Goal: Information Seeking & Learning: Learn about a topic

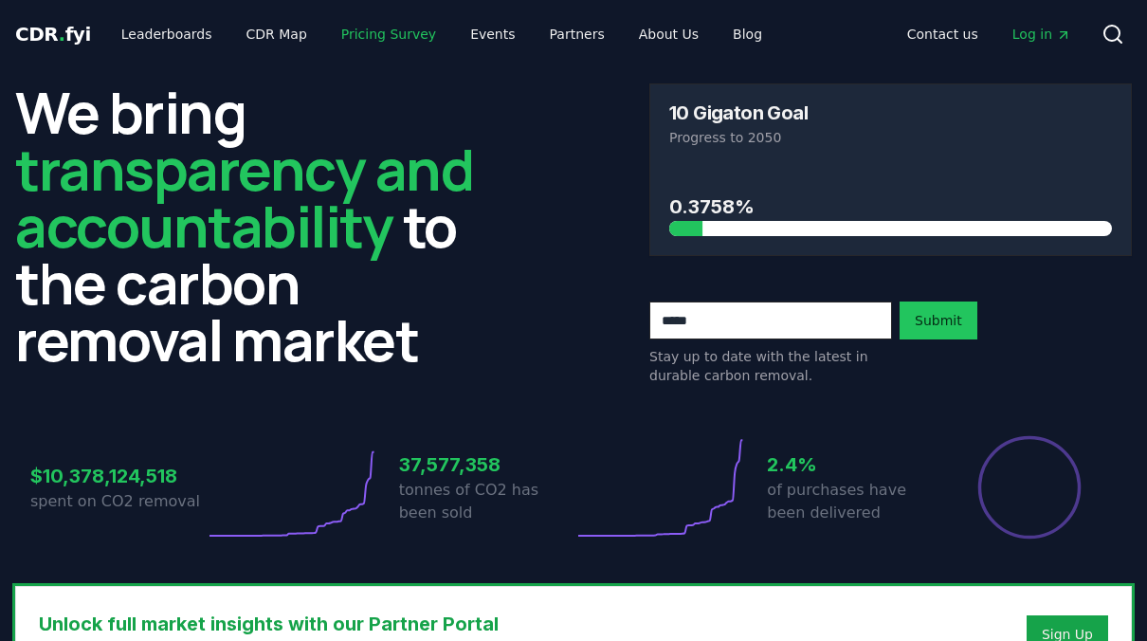
click at [356, 44] on link "Pricing Survey" at bounding box center [388, 34] width 125 height 34
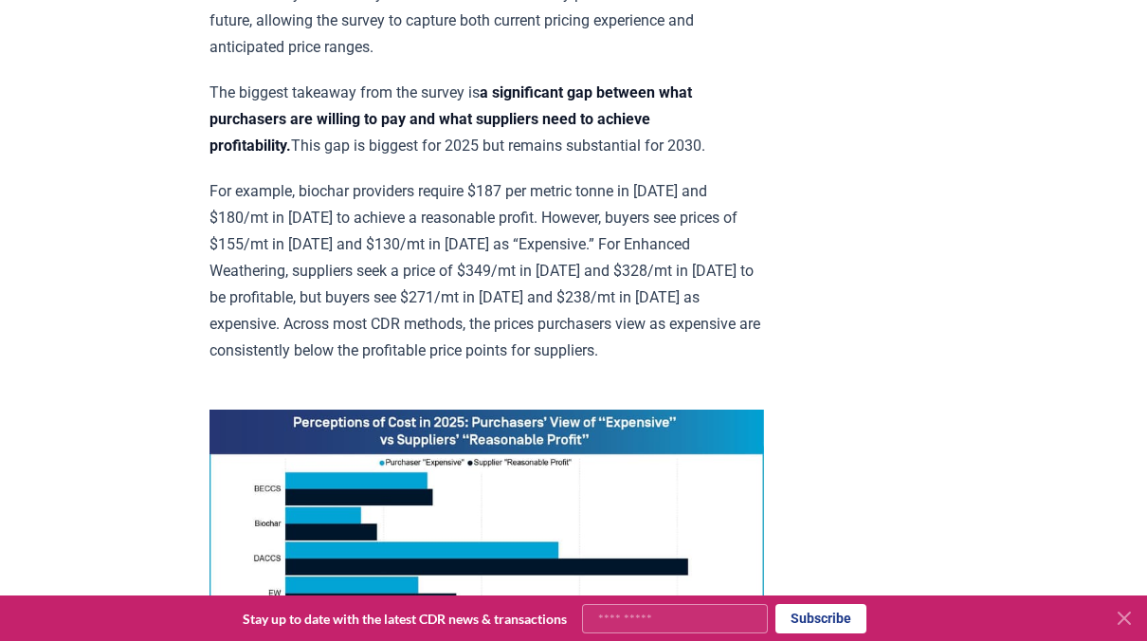
scroll to position [1272, 0]
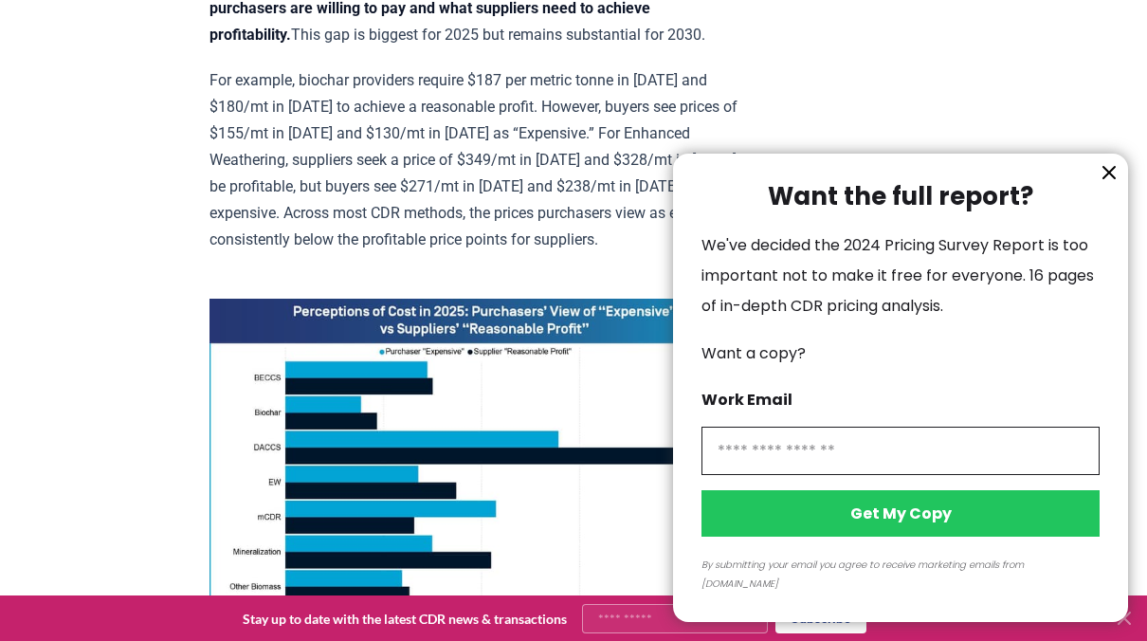
click at [1107, 184] on icon "information" at bounding box center [1109, 172] width 23 height 23
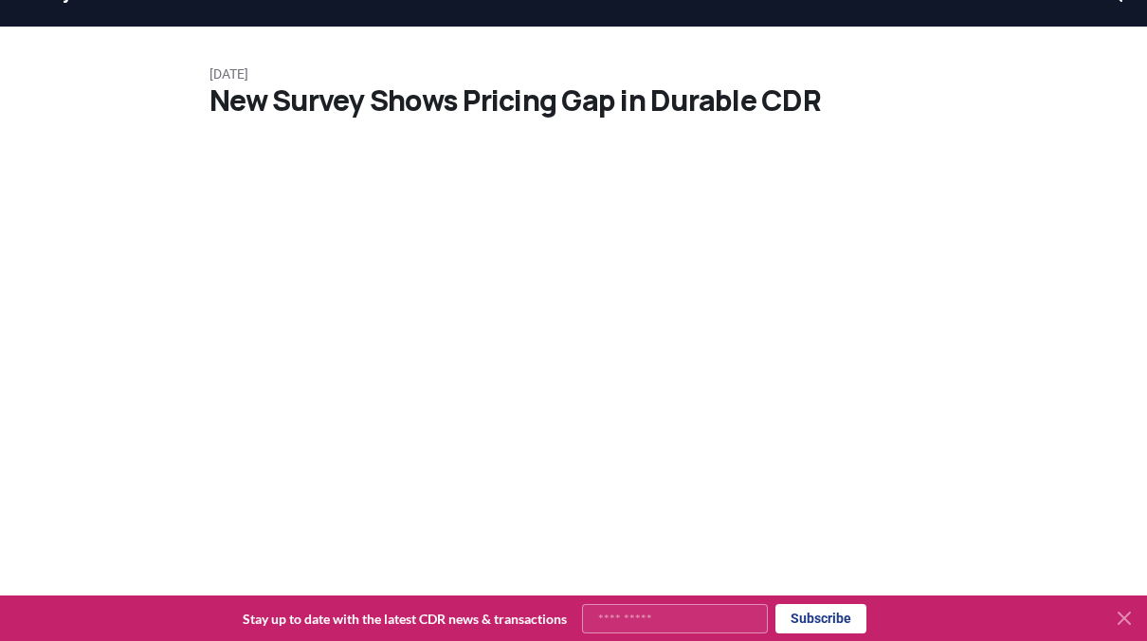
scroll to position [0, 0]
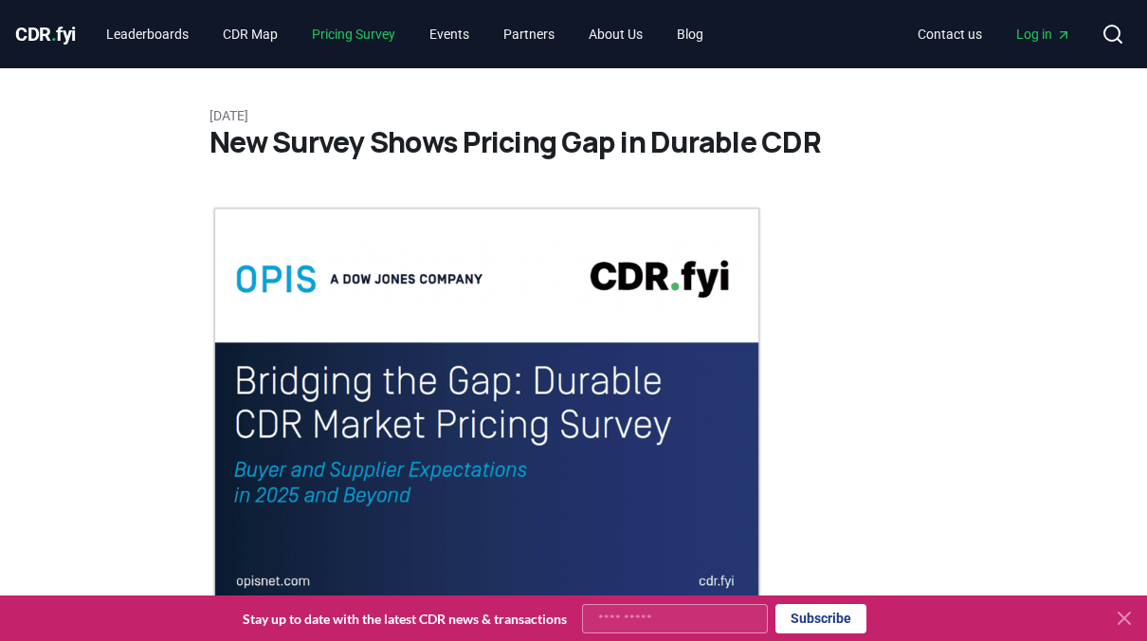
click at [373, 35] on link "Pricing Survey" at bounding box center [354, 34] width 114 height 34
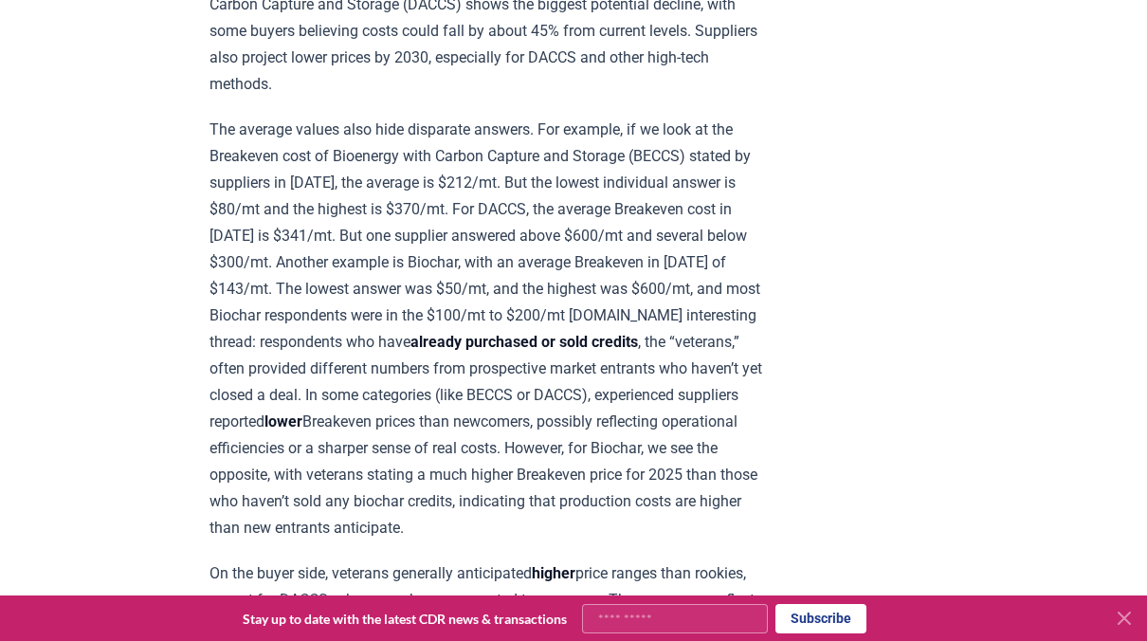
scroll to position [2048, 0]
